Goal: Find specific page/section: Find specific page/section

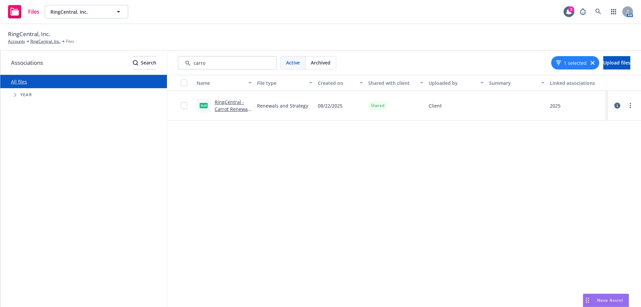
click at [20, 81] on link "All files" at bounding box center [19, 81] width 16 height 6
click at [590, 63] on icon "button" at bounding box center [592, 63] width 4 height 4
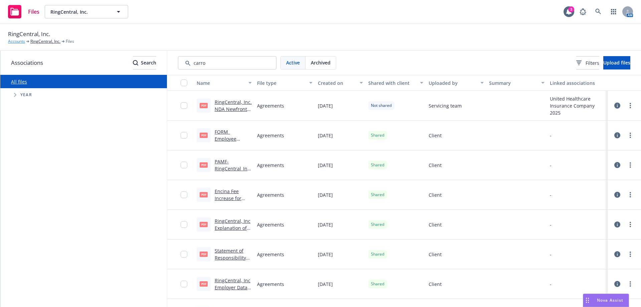
click at [17, 42] on link "Accounts" at bounding box center [16, 41] width 17 height 6
